Goal: Transaction & Acquisition: Subscribe to service/newsletter

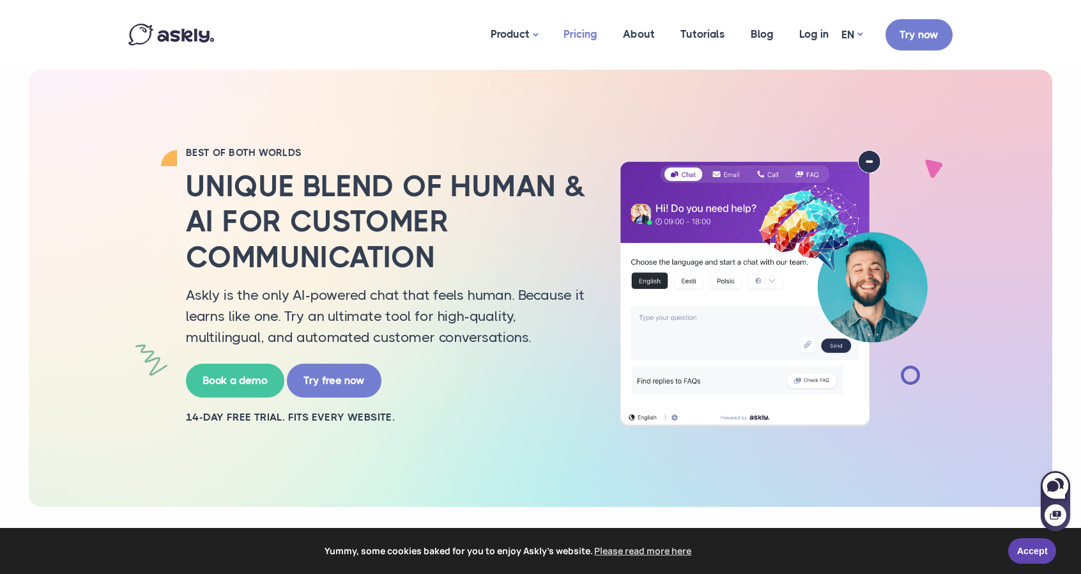
click at [581, 33] on link "Pricing" at bounding box center [580, 34] width 59 height 62
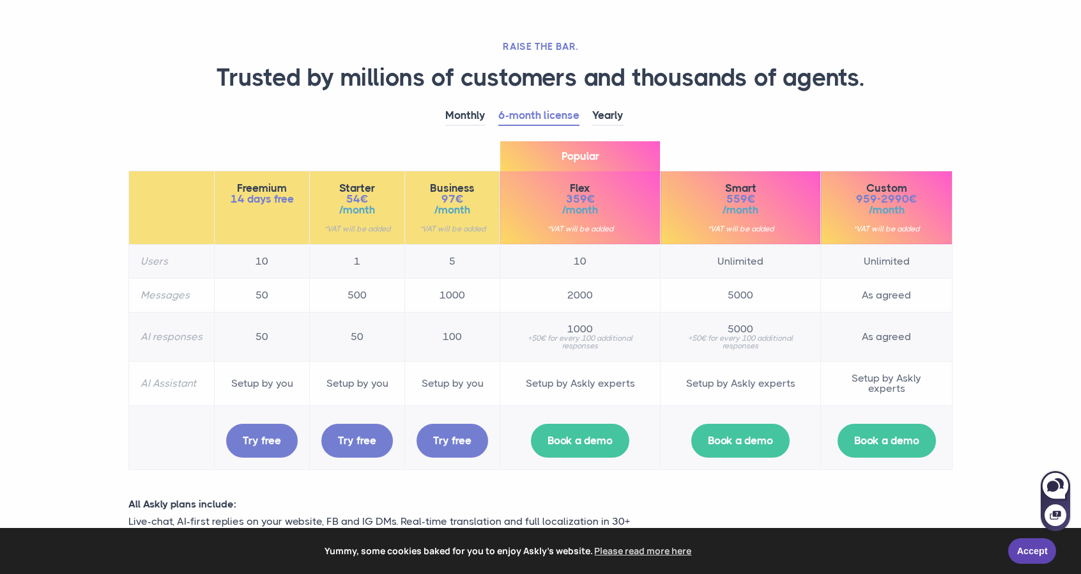
scroll to position [64, 0]
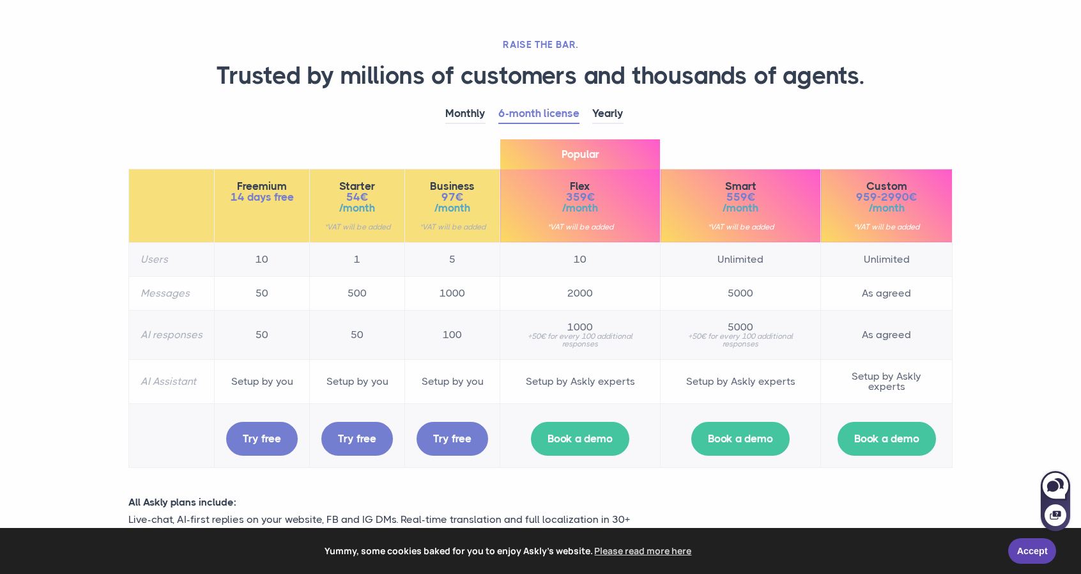
click at [151, 294] on th "Messages" at bounding box center [172, 293] width 86 height 34
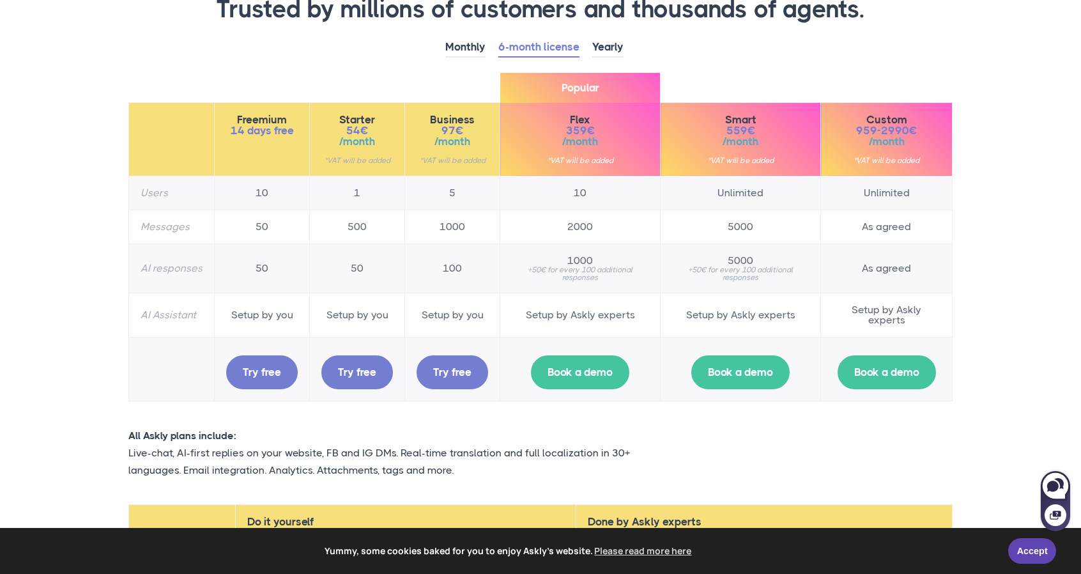
scroll to position [128, 0]
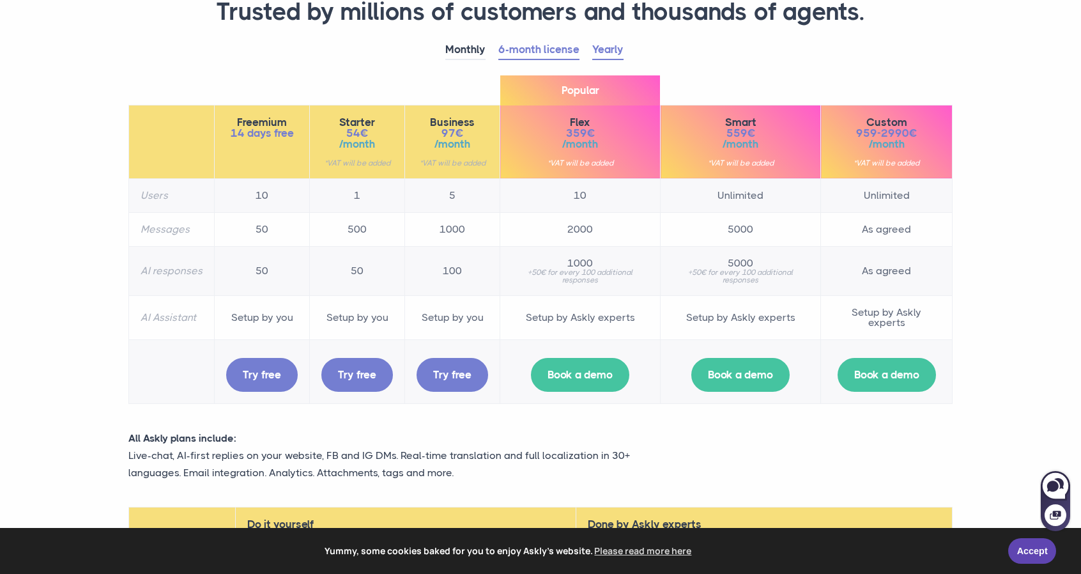
click at [616, 45] on link "Yearly" at bounding box center [607, 50] width 31 height 20
click at [460, 49] on link "Monthly" at bounding box center [465, 50] width 40 height 20
click at [602, 50] on link "Yearly" at bounding box center [607, 50] width 31 height 20
